Goal: Information Seeking & Learning: Learn about a topic

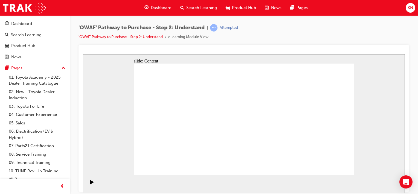
drag, startPoint x: 306, startPoint y: 134, endPoint x: 240, endPoint y: 132, distance: 65.5
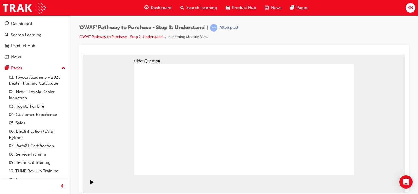
drag, startPoint x: 316, startPoint y: 123, endPoint x: 185, endPoint y: 120, distance: 131.2
drag, startPoint x: 325, startPoint y: 128, endPoint x: 184, endPoint y: 127, distance: 141.0
drag, startPoint x: 324, startPoint y: 130, endPoint x: 260, endPoint y: 130, distance: 64.1
drag, startPoint x: 325, startPoint y: 140, endPoint x: 253, endPoint y: 139, distance: 72.0
drag, startPoint x: 315, startPoint y: 138, endPoint x: 183, endPoint y: 138, distance: 131.7
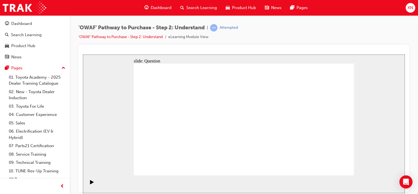
drag, startPoint x: 312, startPoint y: 135, endPoint x: 182, endPoint y: 134, distance: 130.1
drag, startPoint x: 316, startPoint y: 142, endPoint x: 179, endPoint y: 135, distance: 137.4
drag, startPoint x: 294, startPoint y: 140, endPoint x: 225, endPoint y: 143, distance: 69.0
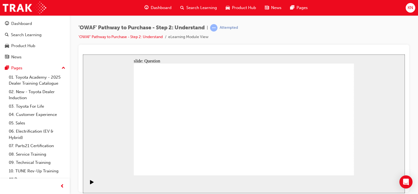
drag, startPoint x: 317, startPoint y: 143, endPoint x: 176, endPoint y: 141, distance: 140.8
drag, startPoint x: 317, startPoint y: 139, endPoint x: 191, endPoint y: 137, distance: 126.0
drag, startPoint x: 308, startPoint y: 132, endPoint x: 245, endPoint y: 128, distance: 62.6
drag, startPoint x: 311, startPoint y: 134, endPoint x: 247, endPoint y: 135, distance: 64.1
drag, startPoint x: 325, startPoint y: 140, endPoint x: 192, endPoint y: 133, distance: 133.8
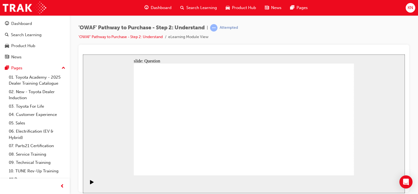
drag, startPoint x: 322, startPoint y: 132, endPoint x: 191, endPoint y: 129, distance: 130.7
drag, startPoint x: 324, startPoint y: 137, endPoint x: 191, endPoint y: 138, distance: 133.1
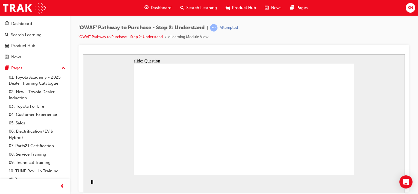
drag, startPoint x: 190, startPoint y: 153, endPoint x: 205, endPoint y: 107, distance: 48.8
drag, startPoint x: 217, startPoint y: 164, endPoint x: 230, endPoint y: 133, distance: 33.0
drag, startPoint x: 216, startPoint y: 163, endPoint x: 235, endPoint y: 110, distance: 56.5
drag, startPoint x: 262, startPoint y: 142, endPoint x: 291, endPoint y: 108, distance: 45.0
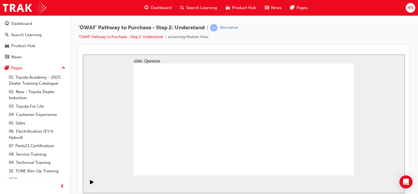
drag, startPoint x: 296, startPoint y: 168, endPoint x: 241, endPoint y: 122, distance: 71.4
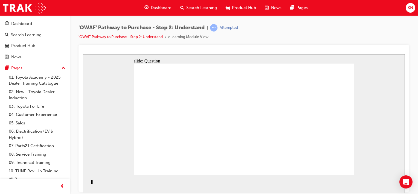
checkbox input "false"
checkbox input "true"
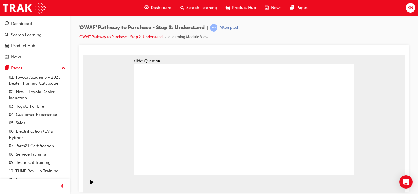
checkbox input "true"
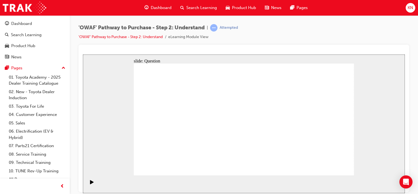
checkbox input "true"
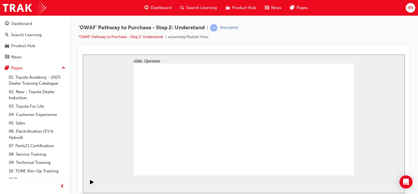
checkbox input "false"
radio input "true"
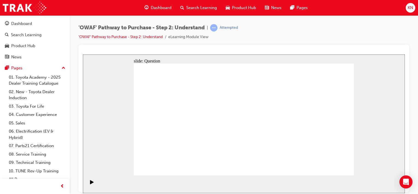
drag, startPoint x: 161, startPoint y: 106, endPoint x: 291, endPoint y: 152, distance: 138.0
drag, startPoint x: 179, startPoint y: 109, endPoint x: 242, endPoint y: 152, distance: 75.7
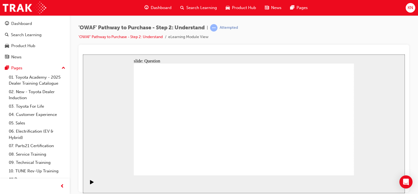
drag, startPoint x: 199, startPoint y: 110, endPoint x: 326, endPoint y: 153, distance: 134.5
drag, startPoint x: 226, startPoint y: 106, endPoint x: 312, endPoint y: 149, distance: 96.6
drag, startPoint x: 290, startPoint y: 108, endPoint x: 206, endPoint y: 150, distance: 94.1
drag, startPoint x: 333, startPoint y: 111, endPoint x: 223, endPoint y: 148, distance: 116.2
drag, startPoint x: 317, startPoint y: 112, endPoint x: 269, endPoint y: 152, distance: 61.6
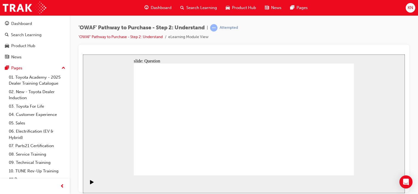
drag, startPoint x: 267, startPoint y: 108, endPoint x: 184, endPoint y: 148, distance: 92.3
drag, startPoint x: 182, startPoint y: 148, endPoint x: 160, endPoint y: 148, distance: 21.6
drag, startPoint x: 158, startPoint y: 152, endPoint x: 186, endPoint y: 145, distance: 29.2
drag, startPoint x: 180, startPoint y: 151, endPoint x: 162, endPoint y: 148, distance: 18.3
drag, startPoint x: 162, startPoint y: 148, endPoint x: 181, endPoint y: 148, distance: 18.6
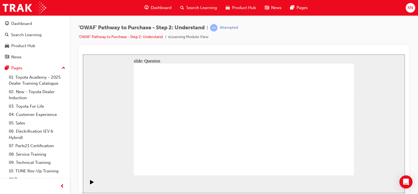
drag, startPoint x: 251, startPoint y: 105, endPoint x: 166, endPoint y: 150, distance: 95.6
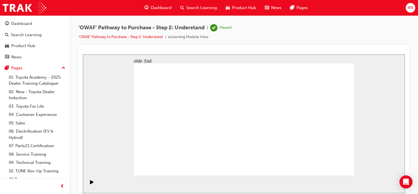
click at [200, 11] on div "Search Learning" at bounding box center [198, 7] width 45 height 11
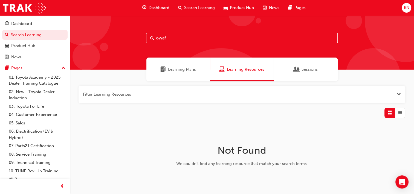
type input "owaf"
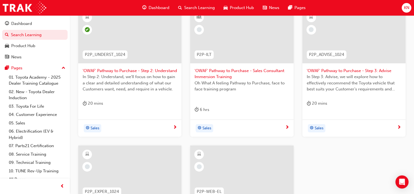
scroll to position [119, 0]
click at [377, 122] on div "Sales" at bounding box center [354, 127] width 103 height 17
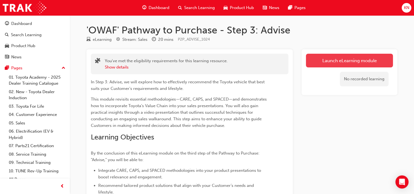
click at [360, 56] on link "Launch eLearning module" at bounding box center [349, 61] width 87 height 14
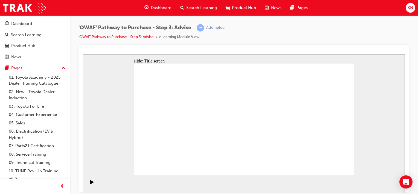
drag, startPoint x: 246, startPoint y: 167, endPoint x: 250, endPoint y: 162, distance: 5.8
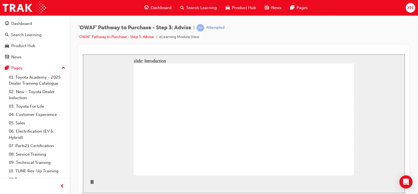
drag, startPoint x: 272, startPoint y: 83, endPoint x: 114, endPoint y: 187, distance: 189.8
click at [114, 187] on div "slide: Introduction Rectangle Oval 3 Oval 1 Oval 3 Oval 3 Step 3: Advise Custom…" at bounding box center [244, 123] width 322 height 139
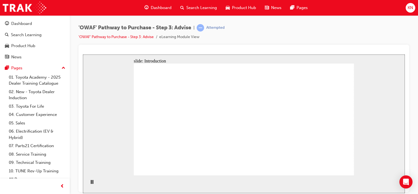
drag, startPoint x: 302, startPoint y: 126, endPoint x: 296, endPoint y: 134, distance: 10.6
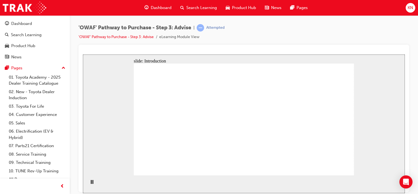
drag, startPoint x: 249, startPoint y: 149, endPoint x: 248, endPoint y: 123, distance: 25.8
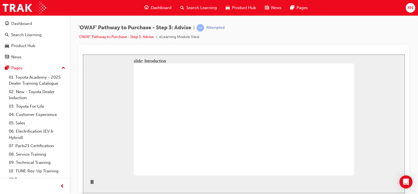
drag, startPoint x: 301, startPoint y: 98, endPoint x: 301, endPoint y: 102, distance: 3.6
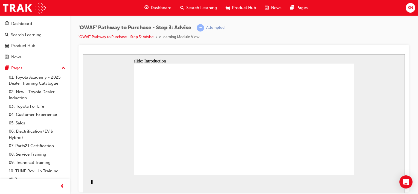
drag, startPoint x: 306, startPoint y: 127, endPoint x: 268, endPoint y: 119, distance: 39.3
drag, startPoint x: 268, startPoint y: 119, endPoint x: 311, endPoint y: 124, distance: 43.8
drag, startPoint x: 311, startPoint y: 124, endPoint x: 254, endPoint y: 116, distance: 57.8
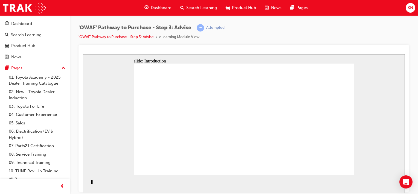
drag, startPoint x: 267, startPoint y: 117, endPoint x: 240, endPoint y: 161, distance: 51.4
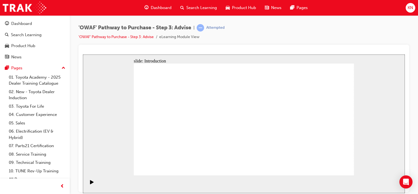
drag, startPoint x: 268, startPoint y: 124, endPoint x: 303, endPoint y: 124, distance: 35.1
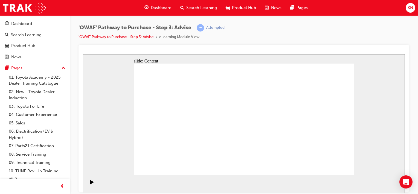
drag, startPoint x: 303, startPoint y: 124, endPoint x: 336, endPoint y: 124, distance: 32.9
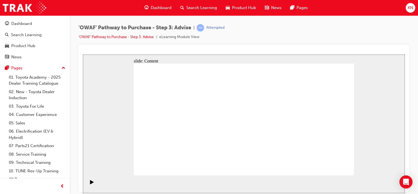
drag, startPoint x: 340, startPoint y: 170, endPoint x: 350, endPoint y: 169, distance: 10.2
